Goal: Register for event/course

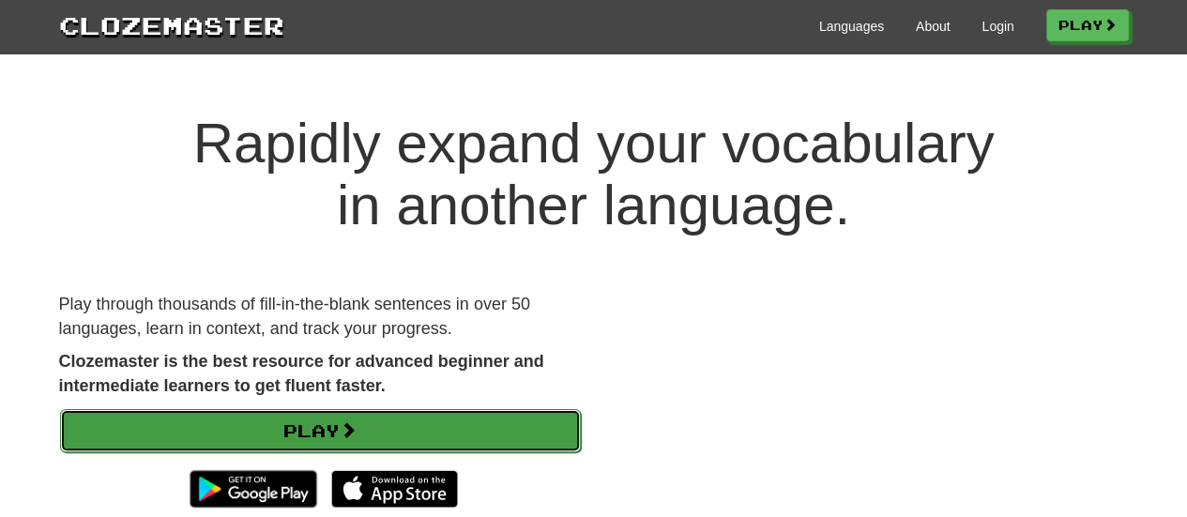
click at [381, 421] on link "Play" at bounding box center [320, 430] width 521 height 43
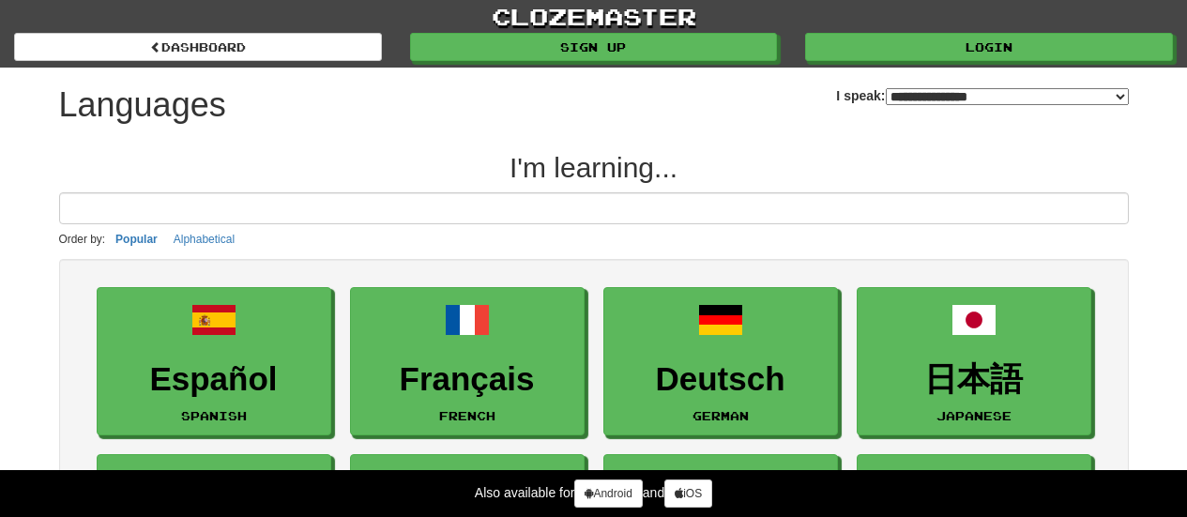
select select "*******"
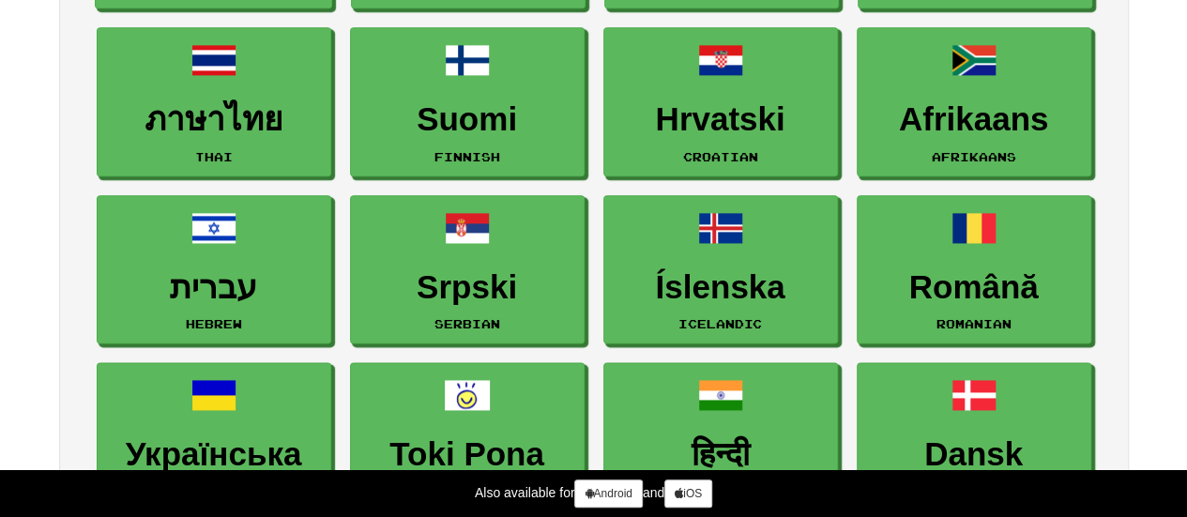
scroll to position [1030, 0]
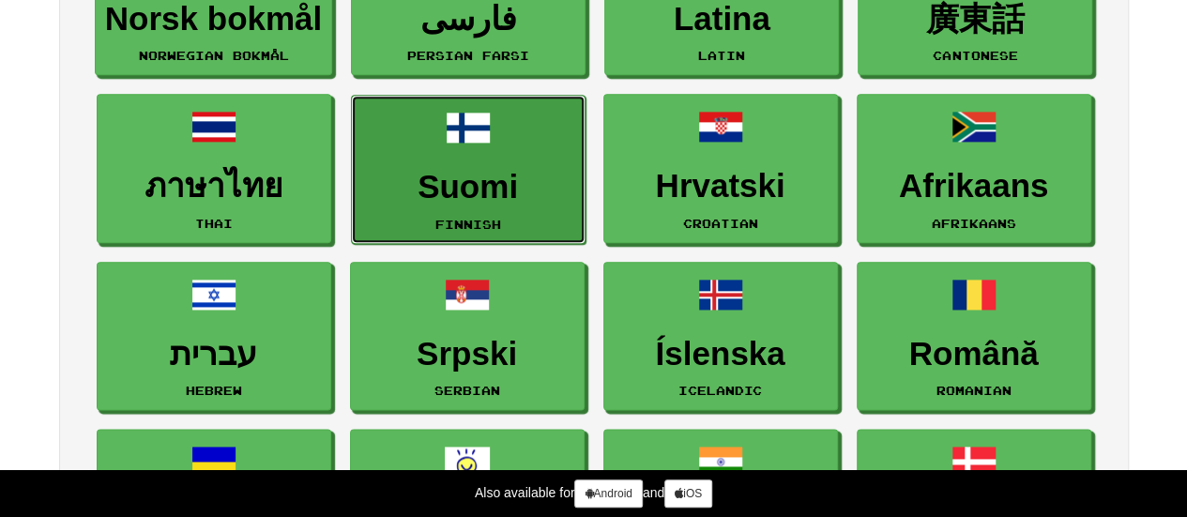
click at [483, 209] on link "Suomi Finnish" at bounding box center [468, 169] width 235 height 149
